Goal: Communication & Community: Answer question/provide support

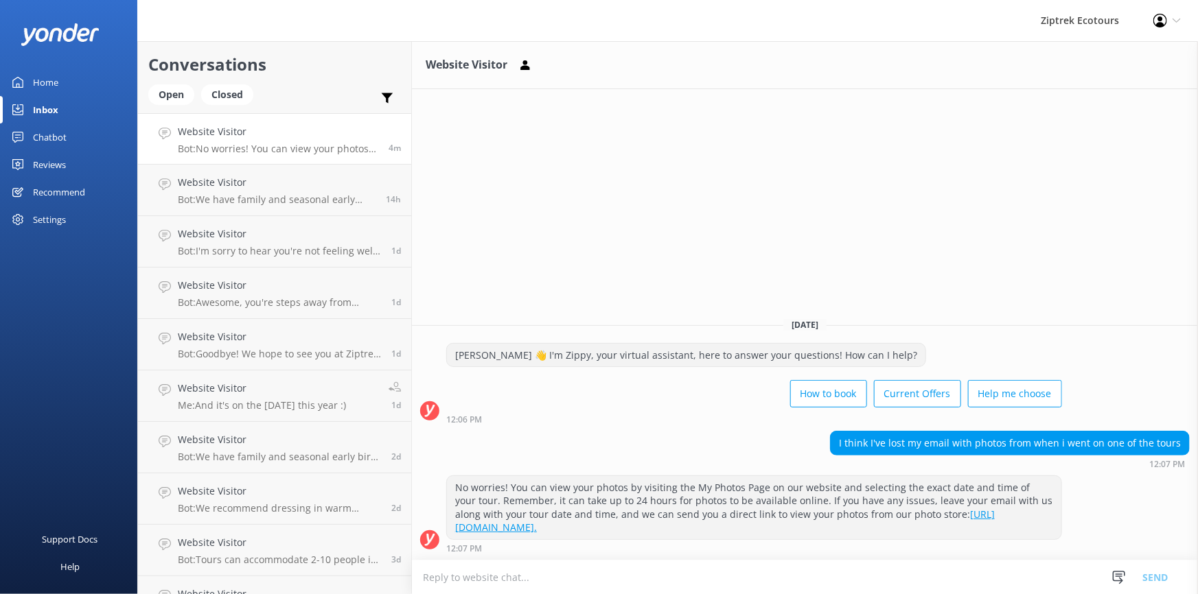
click at [600, 574] on textarea at bounding box center [805, 578] width 786 height 34
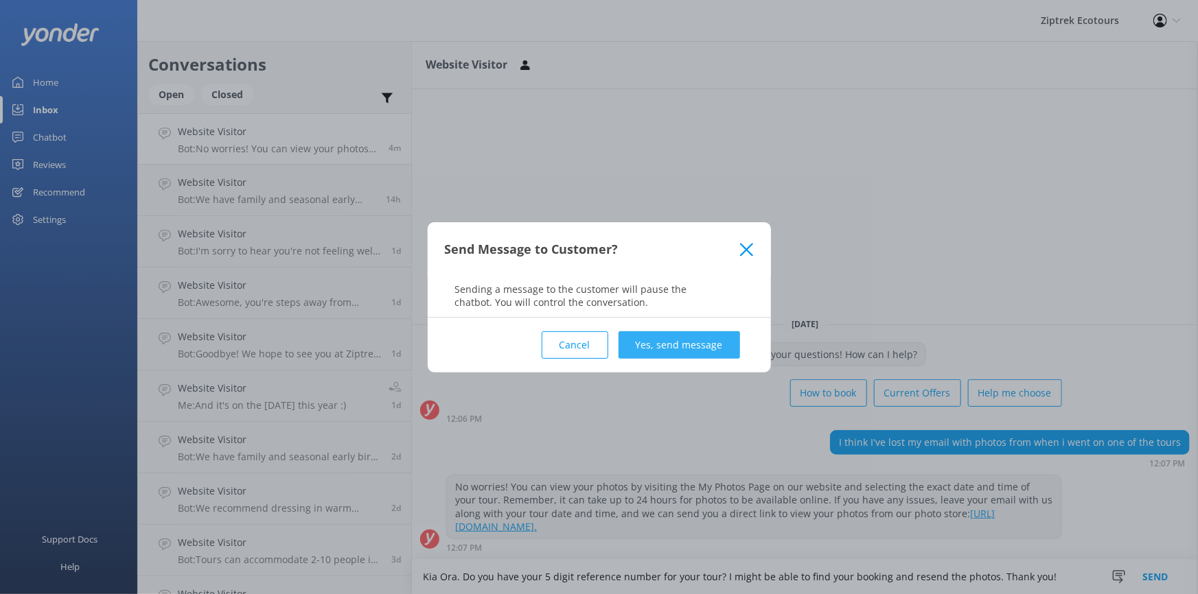
type textarea "Kia Ora. Do you have your 5 digit reference number for your tour? I might be ab…"
click at [686, 338] on button "Yes, send message" at bounding box center [678, 344] width 121 height 27
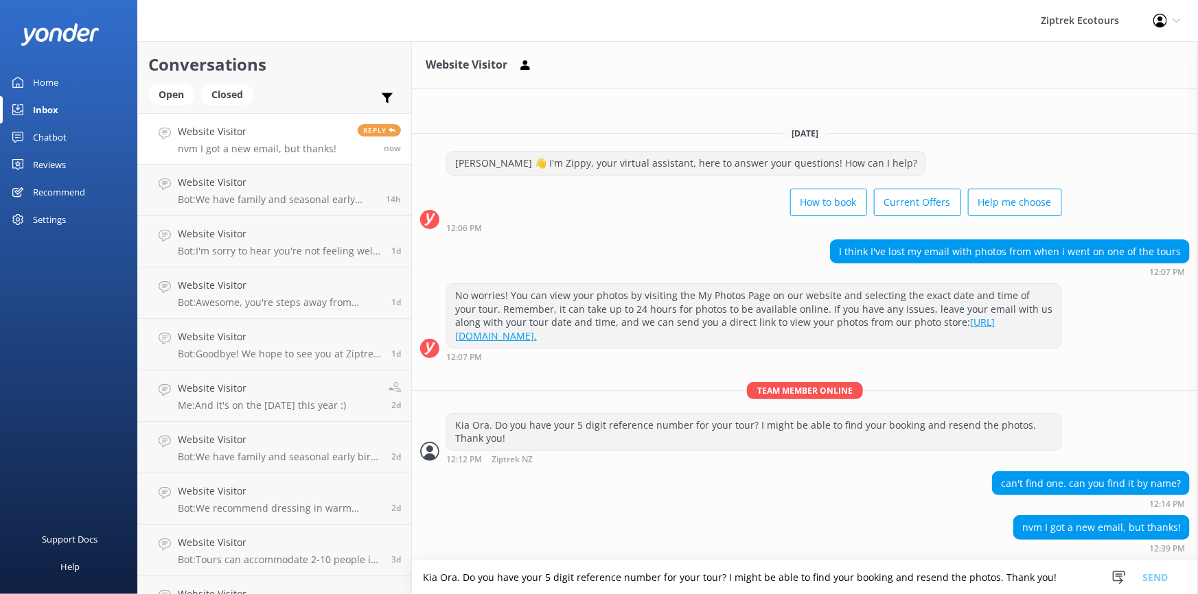
click at [242, 144] on p "nvm I got a new email, but thanks!" at bounding box center [257, 149] width 159 height 12
drag, startPoint x: 675, startPoint y: 578, endPoint x: 685, endPoint y: 567, distance: 15.1
click at [675, 577] on textarea "Kia Ora. Do you have your 5 digit reference number for your tour? I might be ab…" at bounding box center [805, 578] width 786 height 34
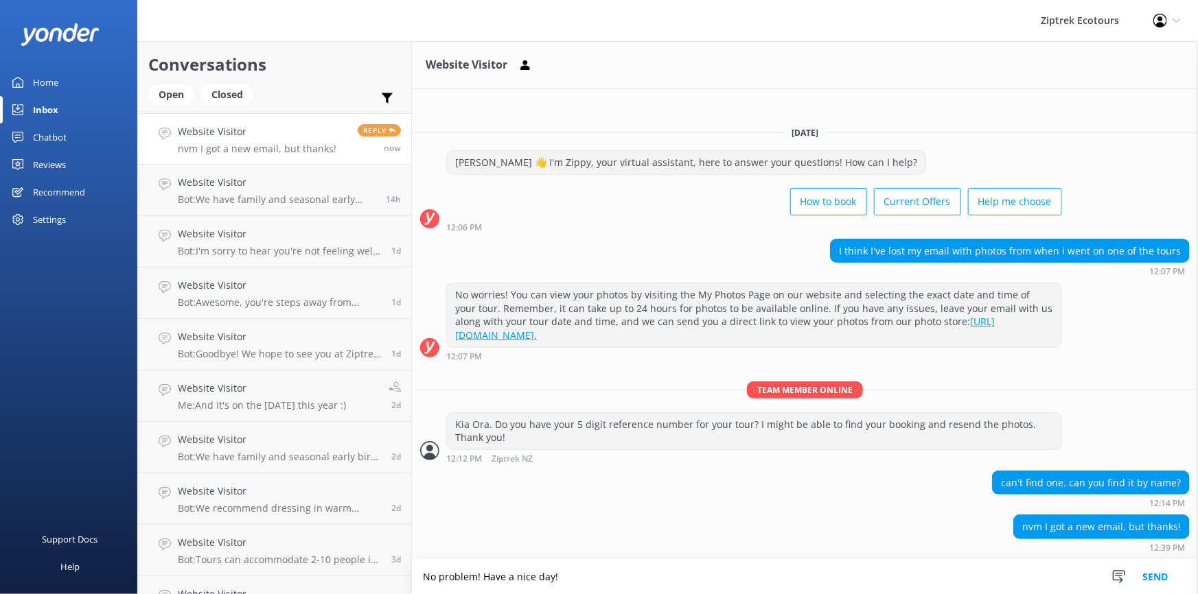
type textarea "No problem! Have a nice day!"
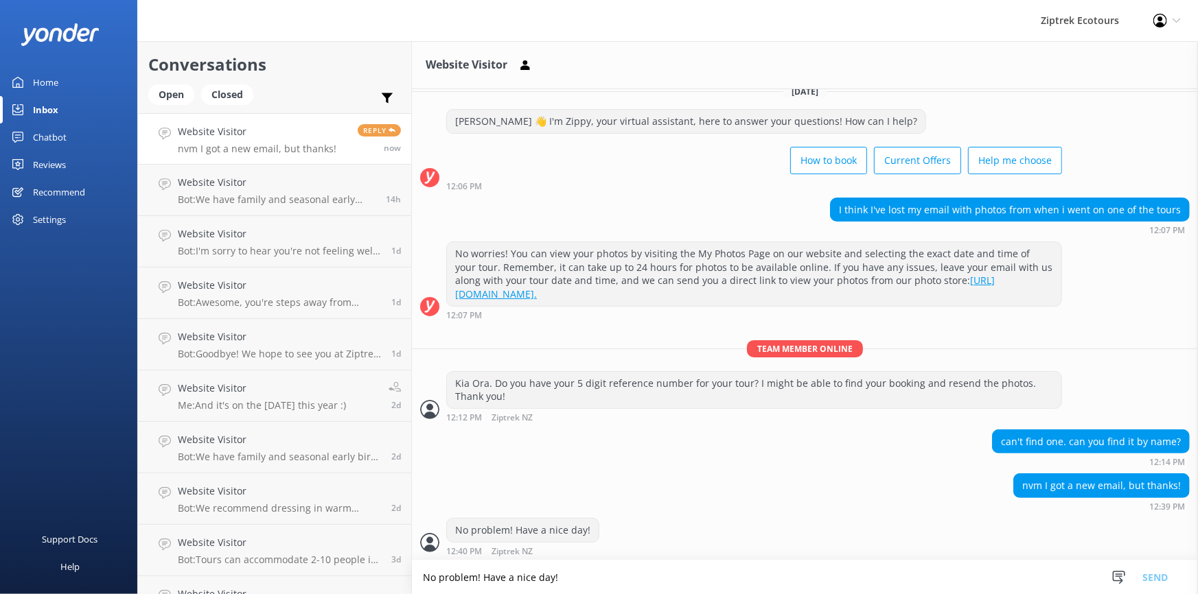
scroll to position [16, 0]
